Goal: Information Seeking & Learning: Learn about a topic

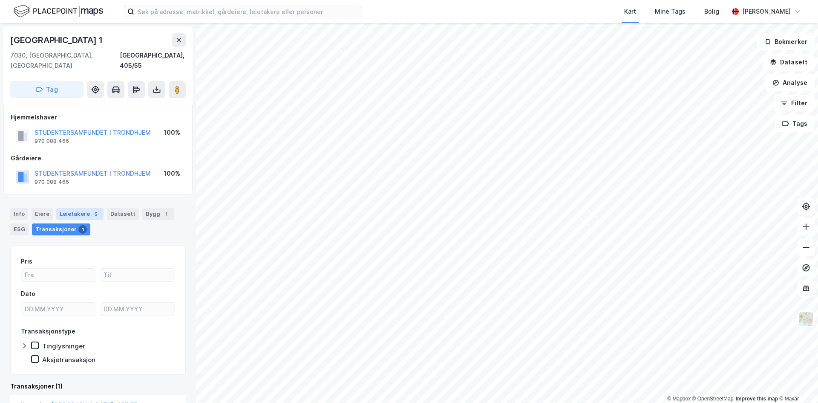
click at [88, 208] on div "Leietakere 5" at bounding box center [79, 214] width 47 height 12
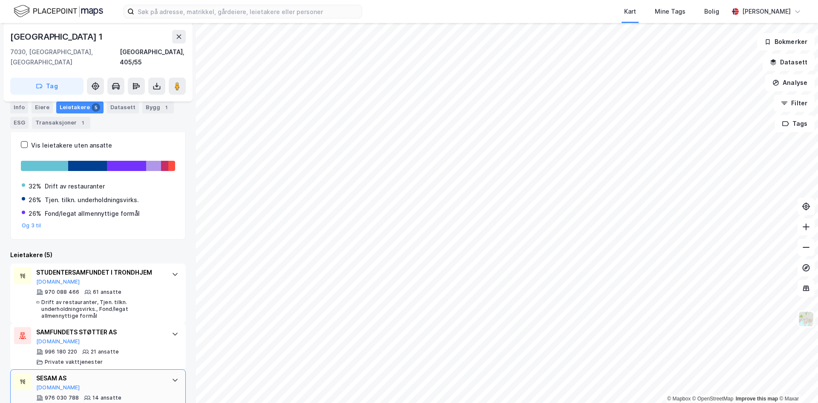
scroll to position [247, 0]
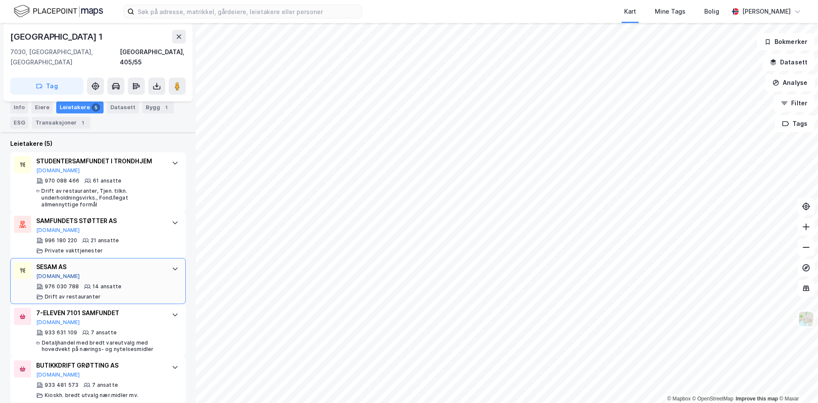
click at [42, 273] on button "[DOMAIN_NAME]" at bounding box center [58, 276] width 44 height 7
click at [176, 33] on icon at bounding box center [179, 36] width 7 height 7
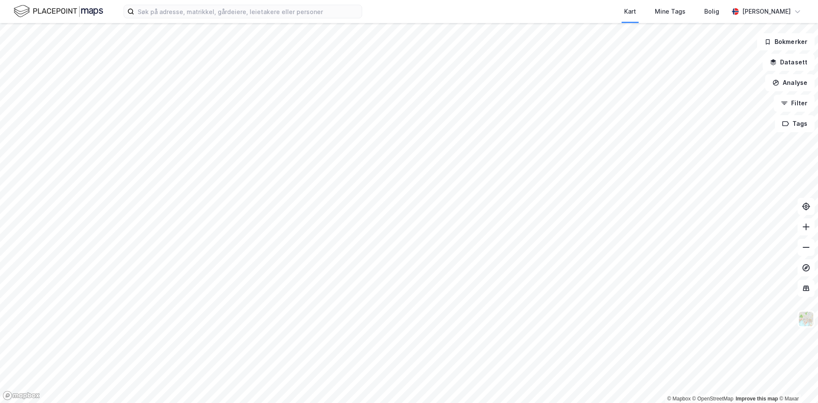
click at [345, 402] on html "Kart Mine Tags Bolig [PERSON_NAME] © Mapbox © OpenStreetMap Improve this map © …" at bounding box center [409, 201] width 818 height 403
